Goal: Understand process/instructions

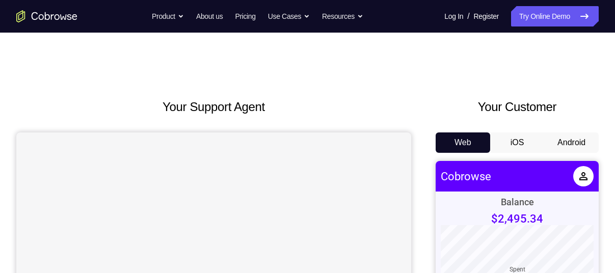
click at [567, 142] on button "Android" at bounding box center [571, 143] width 55 height 20
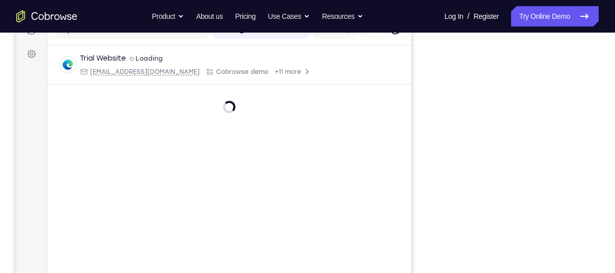
scroll to position [141, 0]
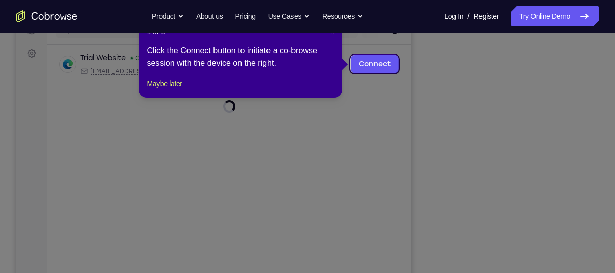
click at [487, 217] on icon at bounding box center [311, 136] width 623 height 273
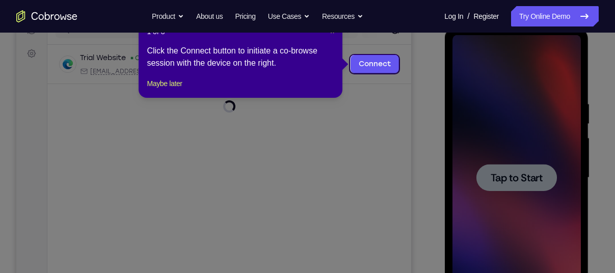
scroll to position [0, 0]
click at [171, 90] on button "Maybe later" at bounding box center [164, 83] width 35 height 12
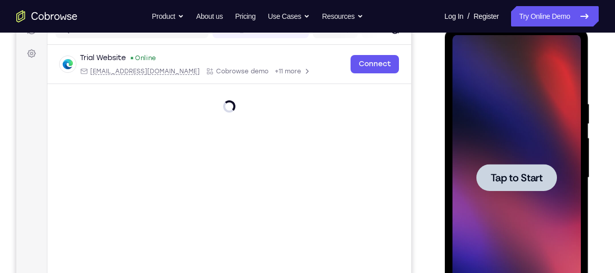
click at [507, 204] on div at bounding box center [516, 177] width 128 height 285
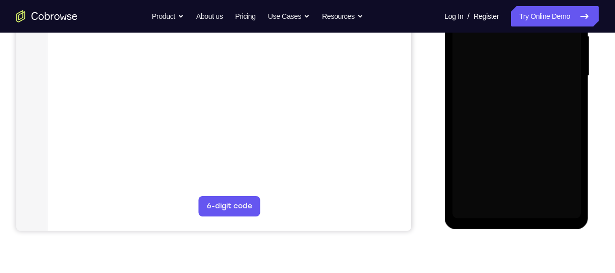
scroll to position [244, 0]
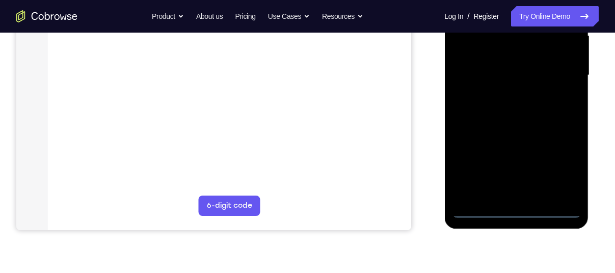
click at [516, 211] on div at bounding box center [516, 75] width 128 height 285
click at [570, 161] on div at bounding box center [516, 75] width 128 height 285
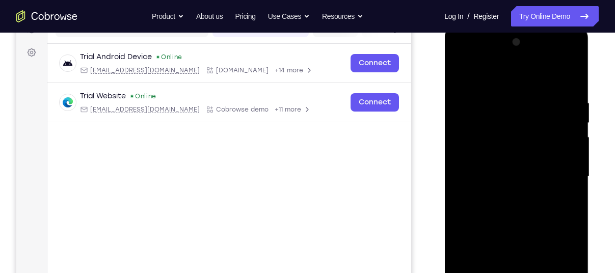
scroll to position [142, 0]
click at [465, 59] on div at bounding box center [516, 177] width 128 height 285
click at [494, 119] on div at bounding box center [516, 177] width 128 height 285
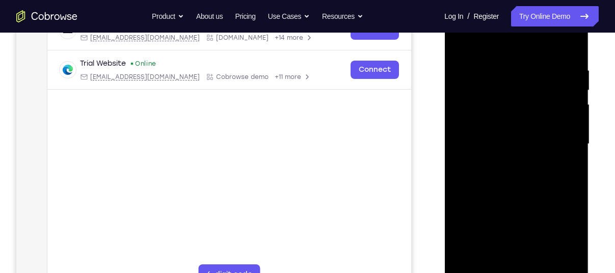
scroll to position [177, 0]
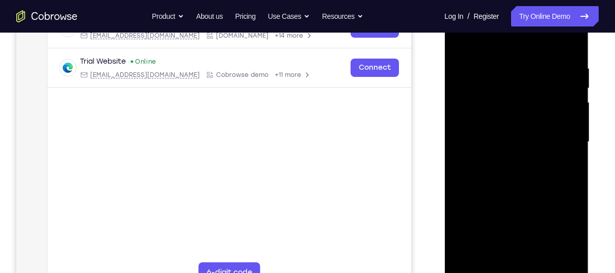
click at [497, 236] on div at bounding box center [516, 141] width 128 height 285
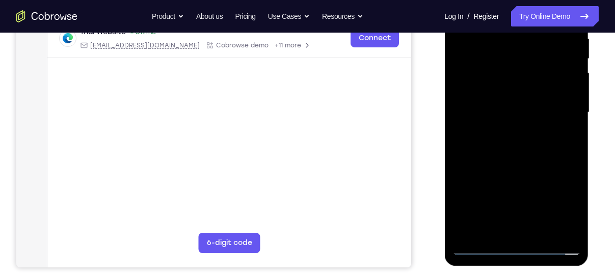
scroll to position [207, 0]
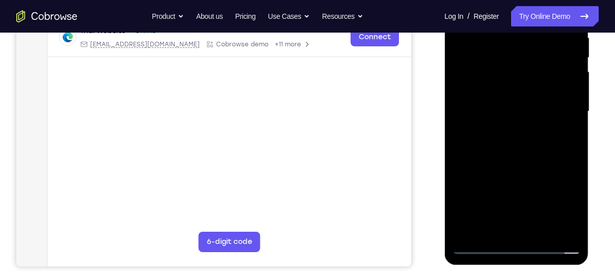
click at [479, 246] on div at bounding box center [516, 111] width 128 height 285
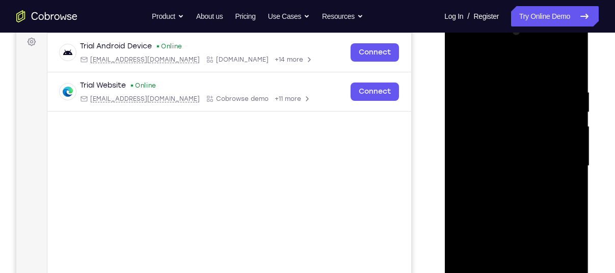
scroll to position [148, 0]
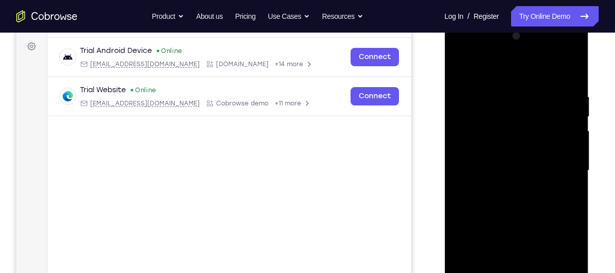
click at [522, 121] on div at bounding box center [516, 170] width 128 height 285
click at [513, 205] on div at bounding box center [516, 170] width 128 height 285
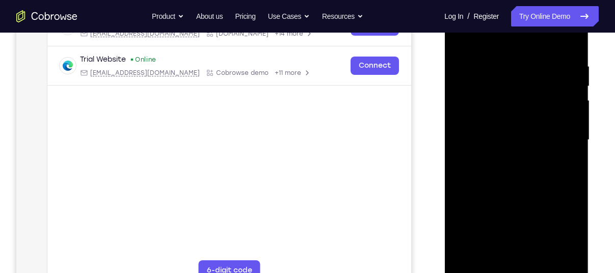
scroll to position [179, 0]
click at [525, 177] on div at bounding box center [516, 139] width 128 height 285
click at [518, 155] on div at bounding box center [516, 139] width 128 height 285
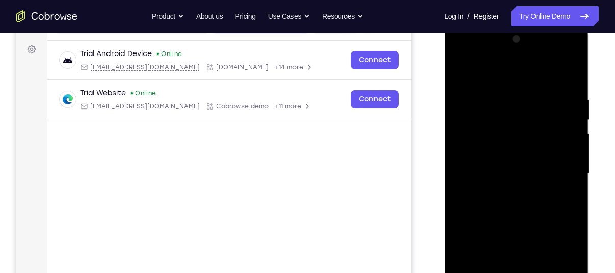
scroll to position [142, 0]
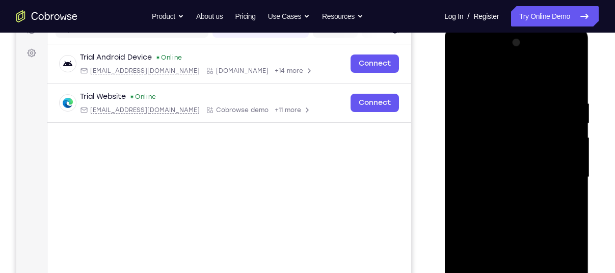
click at [573, 74] on div at bounding box center [516, 177] width 128 height 285
click at [558, 100] on div at bounding box center [516, 177] width 128 height 285
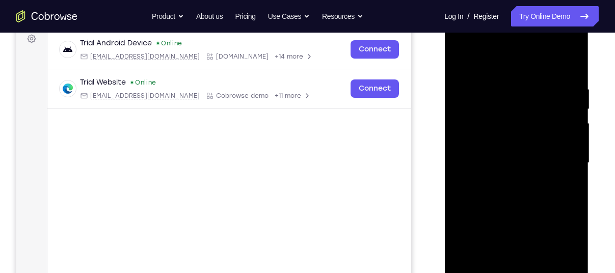
scroll to position [159, 0]
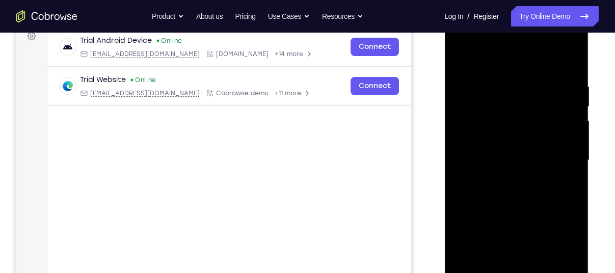
click at [559, 101] on div at bounding box center [516, 160] width 128 height 285
click at [459, 55] on div at bounding box center [516, 160] width 128 height 285
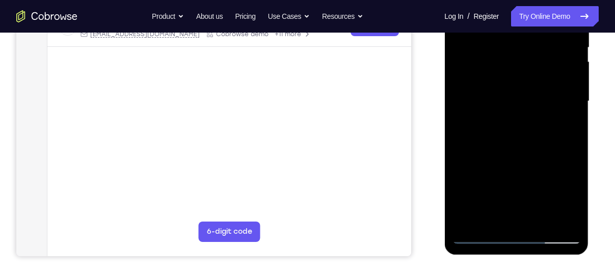
scroll to position [218, 0]
click at [542, 223] on div at bounding box center [516, 100] width 128 height 285
click at [517, 151] on div at bounding box center [516, 100] width 128 height 285
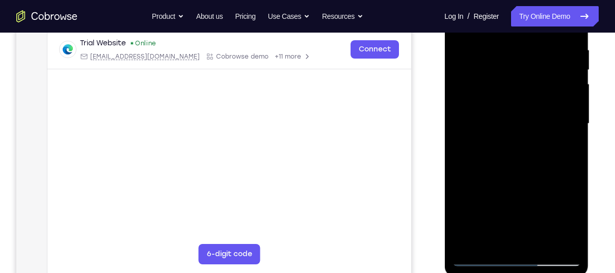
scroll to position [195, 0]
click at [502, 60] on div at bounding box center [516, 124] width 128 height 285
click at [568, 220] on div at bounding box center [516, 124] width 128 height 285
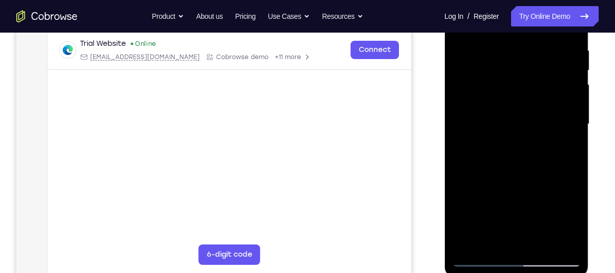
click at [568, 220] on div at bounding box center [516, 124] width 128 height 285
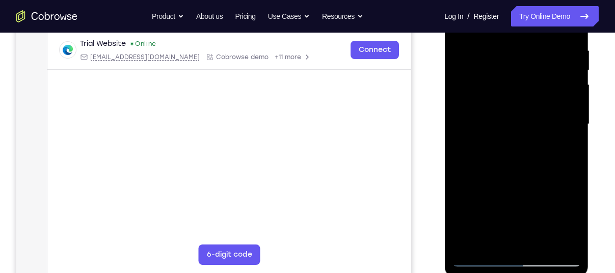
click at [568, 220] on div at bounding box center [516, 124] width 128 height 285
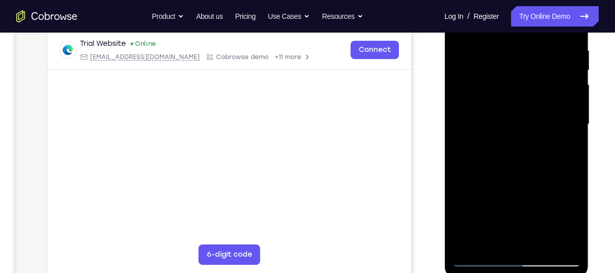
click at [568, 220] on div at bounding box center [516, 124] width 128 height 285
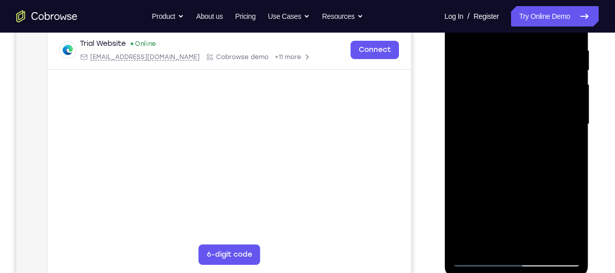
click at [568, 220] on div at bounding box center [516, 124] width 128 height 285
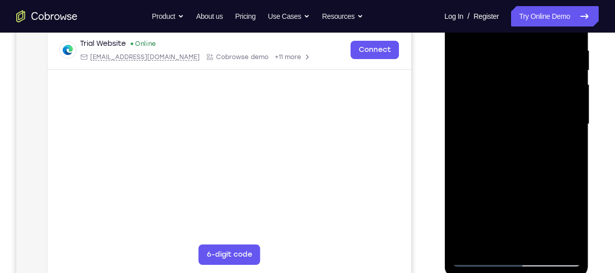
click at [568, 220] on div at bounding box center [516, 124] width 128 height 285
click at [572, 220] on div at bounding box center [516, 124] width 128 height 285
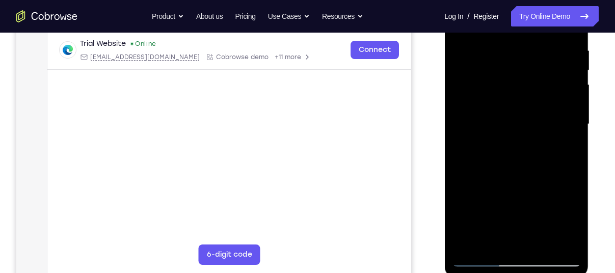
click at [572, 220] on div at bounding box center [516, 124] width 128 height 285
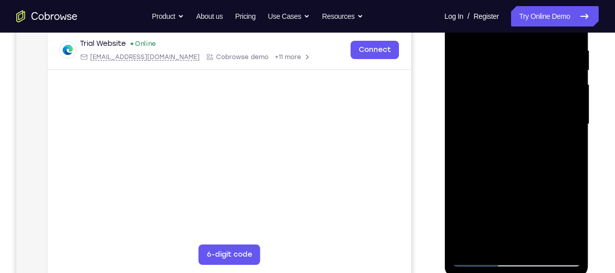
click at [572, 220] on div at bounding box center [516, 124] width 128 height 285
click at [564, 144] on div at bounding box center [516, 124] width 128 height 285
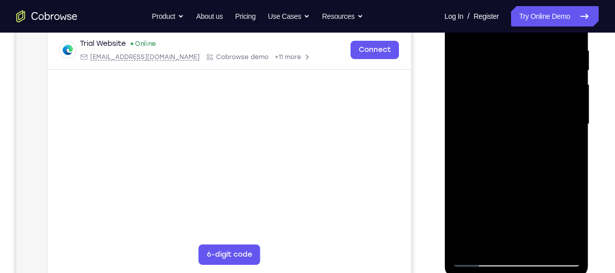
click at [567, 146] on div at bounding box center [516, 124] width 128 height 285
click at [572, 148] on div at bounding box center [516, 124] width 128 height 285
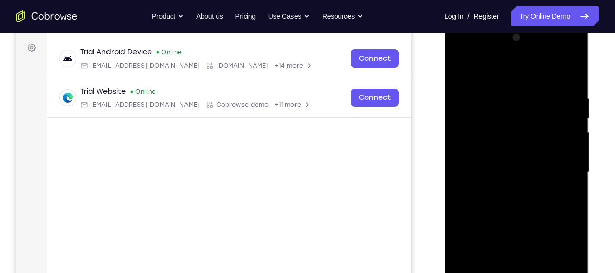
scroll to position [144, 0]
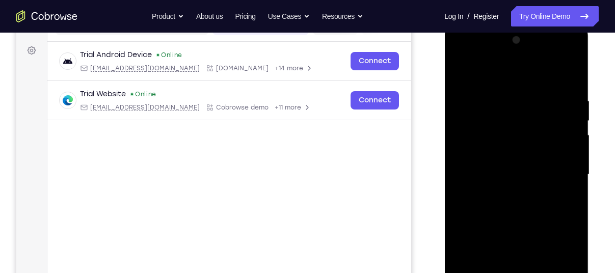
click at [461, 74] on div at bounding box center [516, 174] width 128 height 285
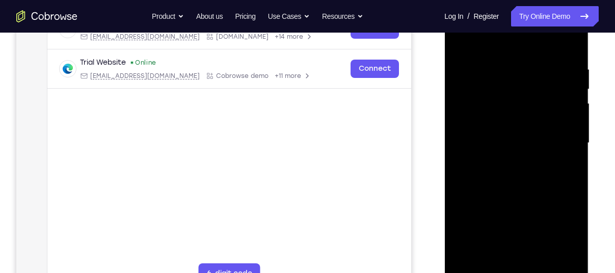
scroll to position [175, 0]
click at [464, 39] on div at bounding box center [516, 144] width 128 height 285
